Goal: Navigation & Orientation: Find specific page/section

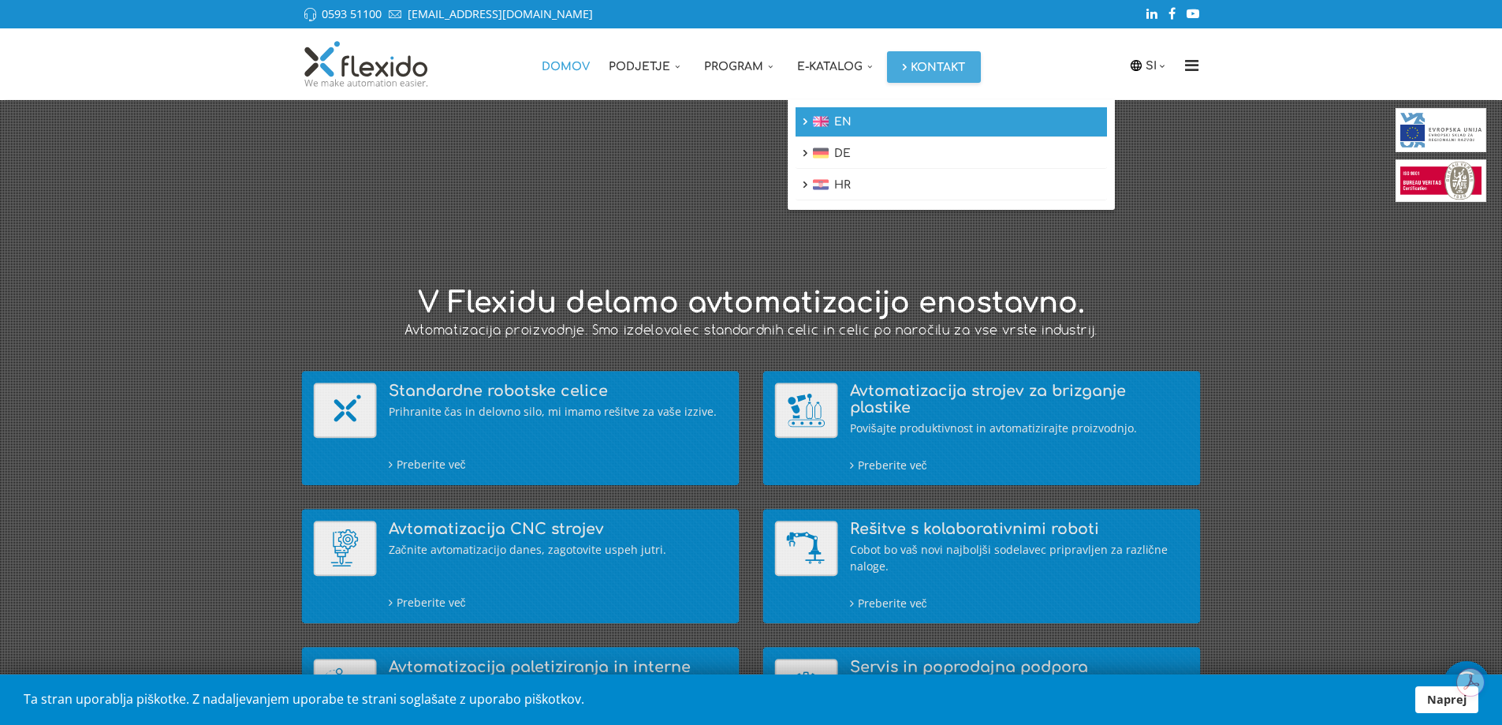
click at [843, 125] on span "EN" at bounding box center [842, 122] width 17 height 12
